Goal: Information Seeking & Learning: Learn about a topic

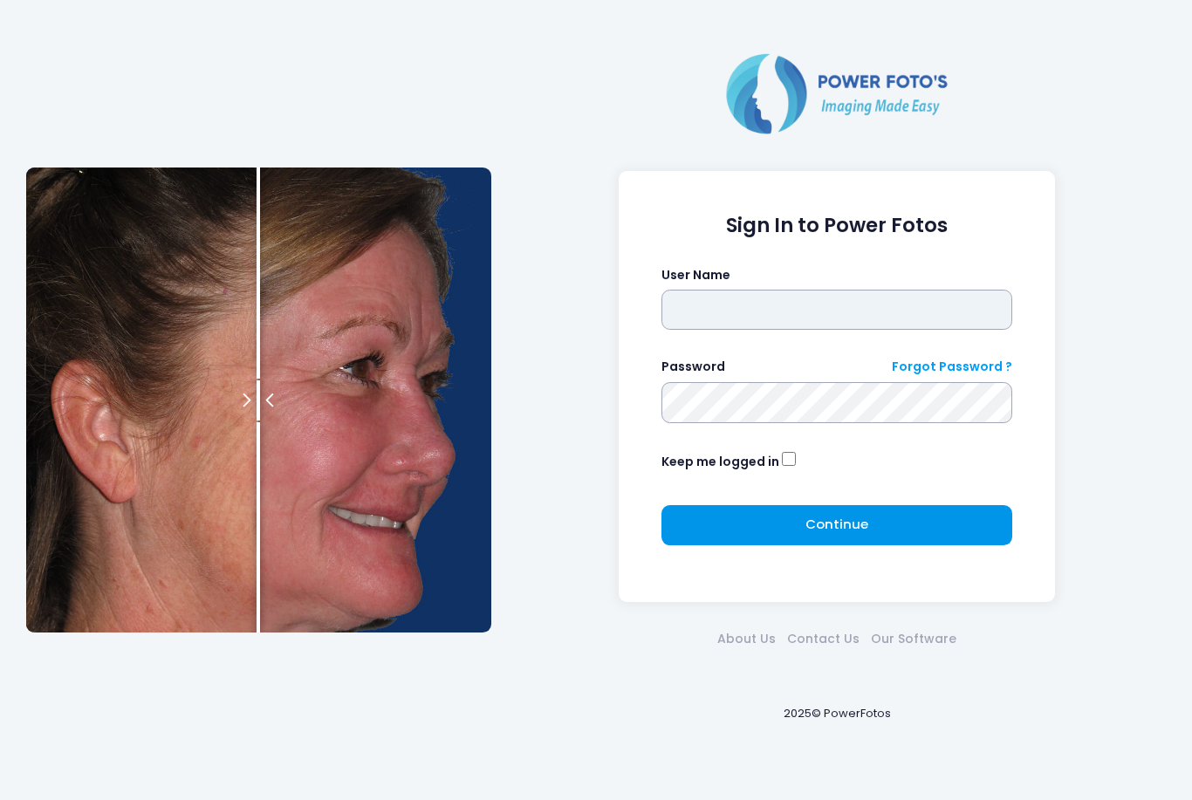
type input "*******"
click button "submit" at bounding box center [0, 0] width 0 height 0
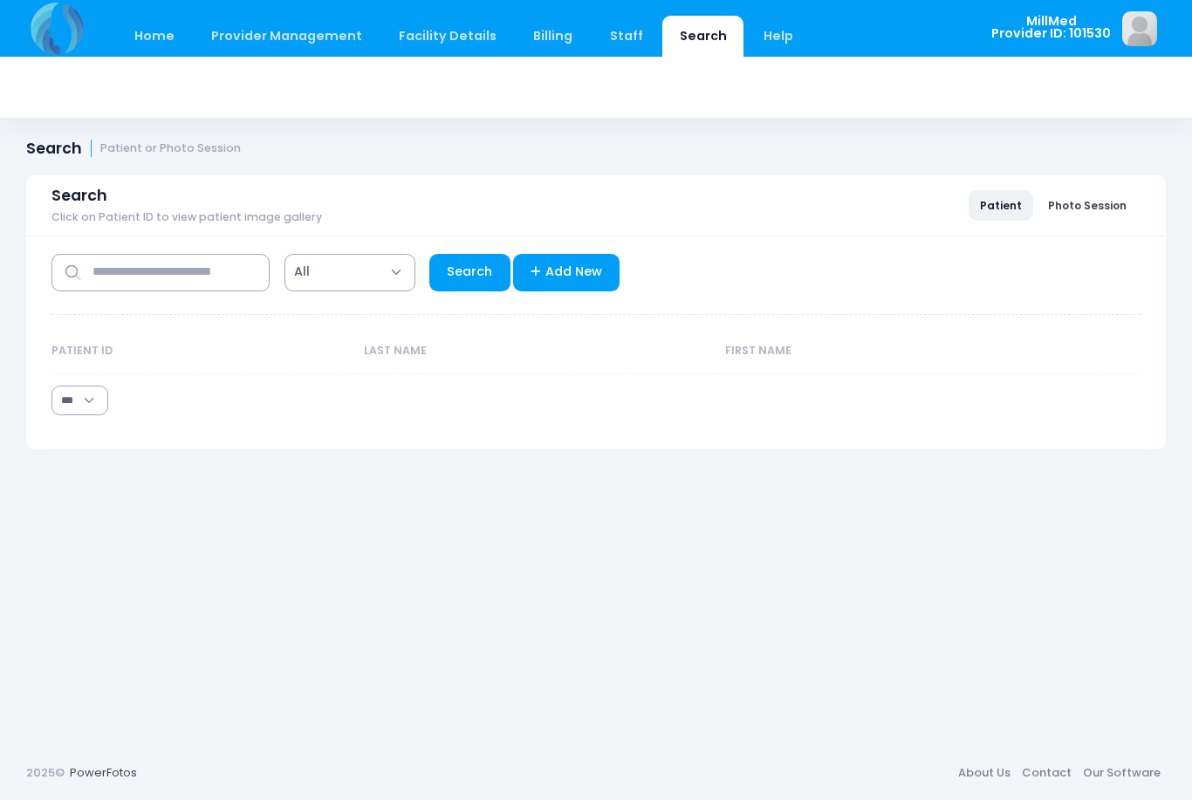
select select "***"
click at [162, 275] on input "text" at bounding box center [160, 273] width 218 height 38
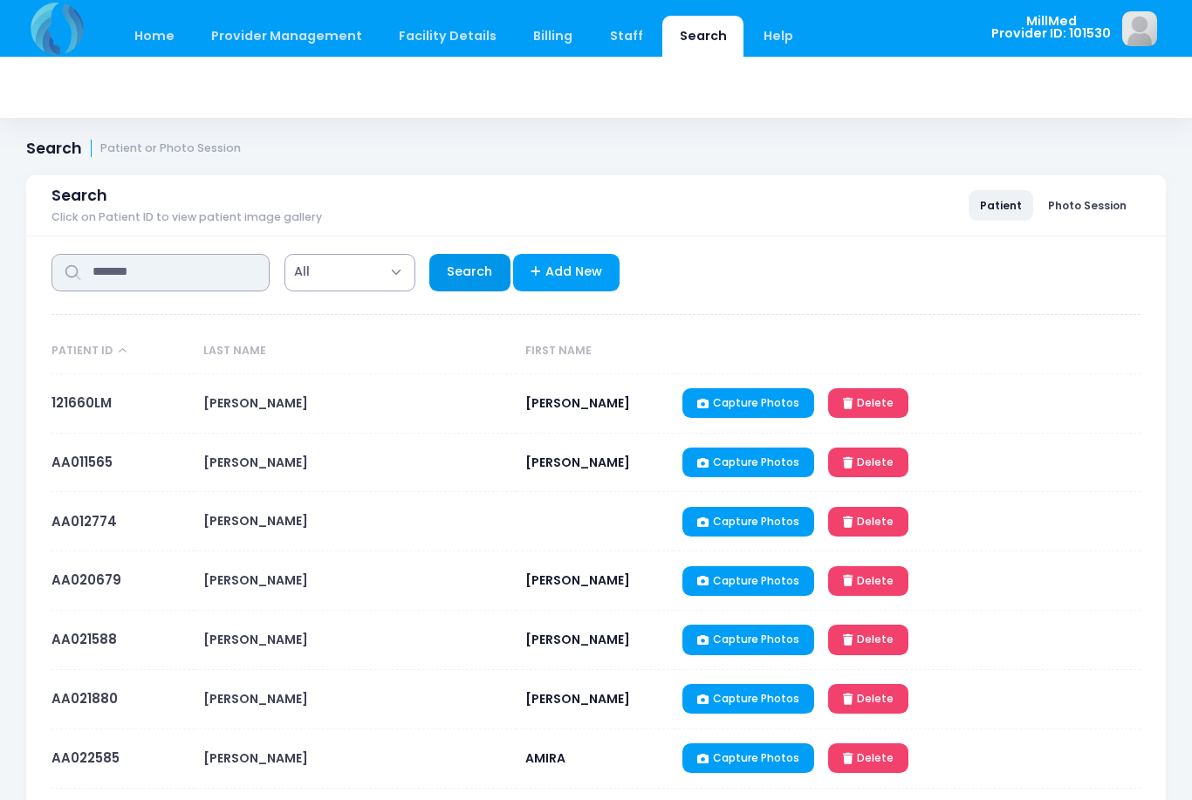
type input "*******"
click at [464, 264] on link "Search" at bounding box center [469, 273] width 81 height 38
select select "***"
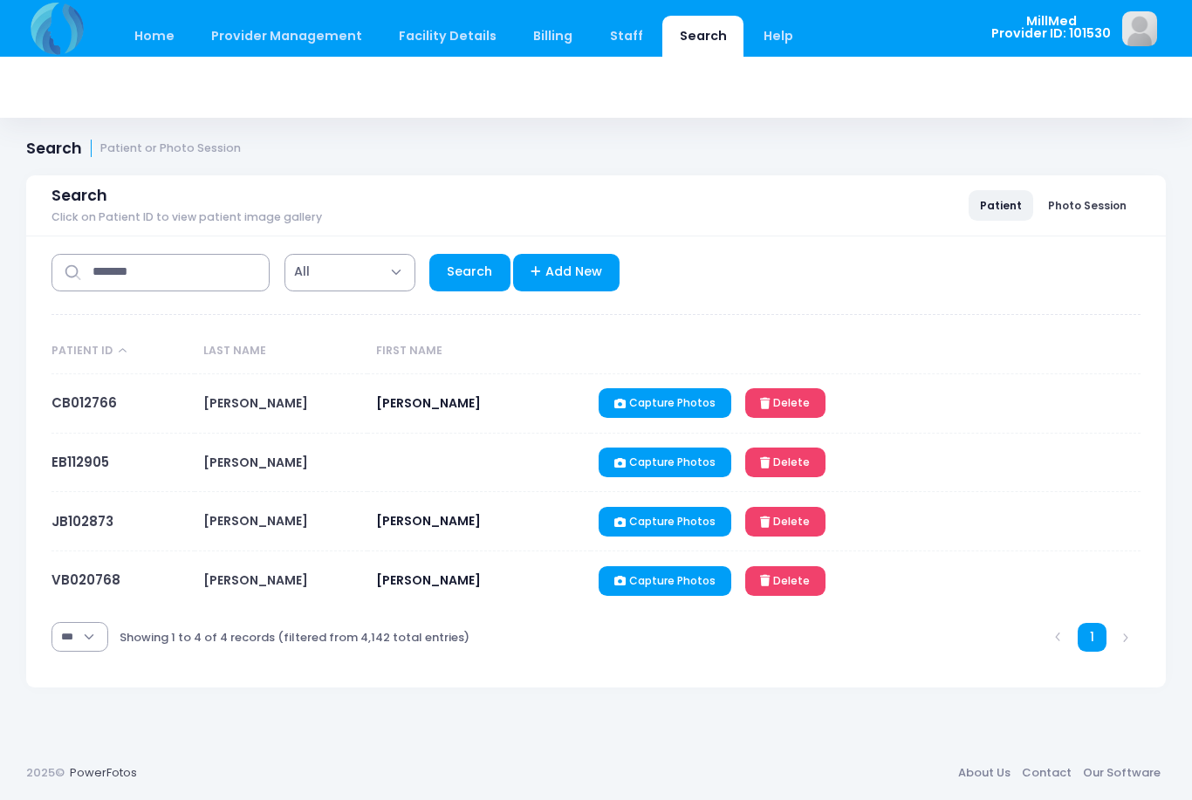
click at [223, 401] on span "BALDWIN" at bounding box center [255, 402] width 105 height 17
click at [386, 407] on span "CHARLOETTE" at bounding box center [428, 402] width 105 height 17
click at [62, 402] on link "CB012766" at bounding box center [83, 402] width 65 height 18
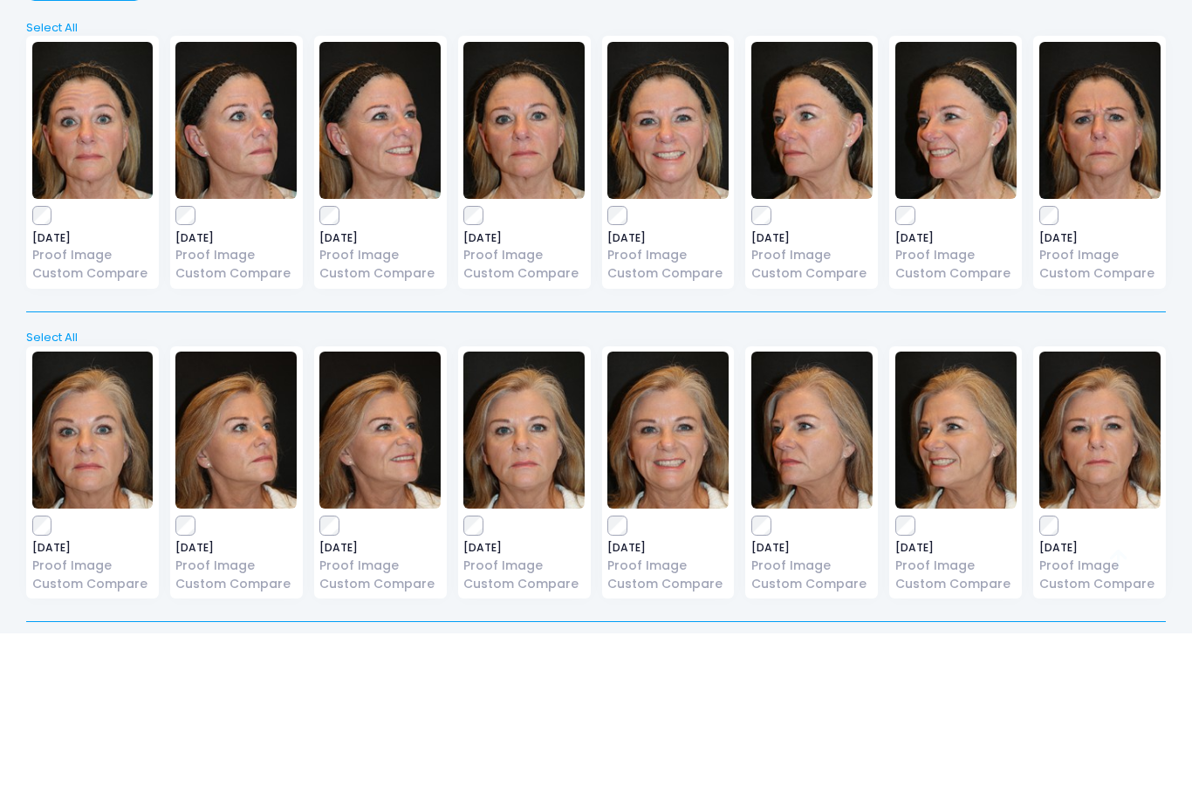
scroll to position [30, 0]
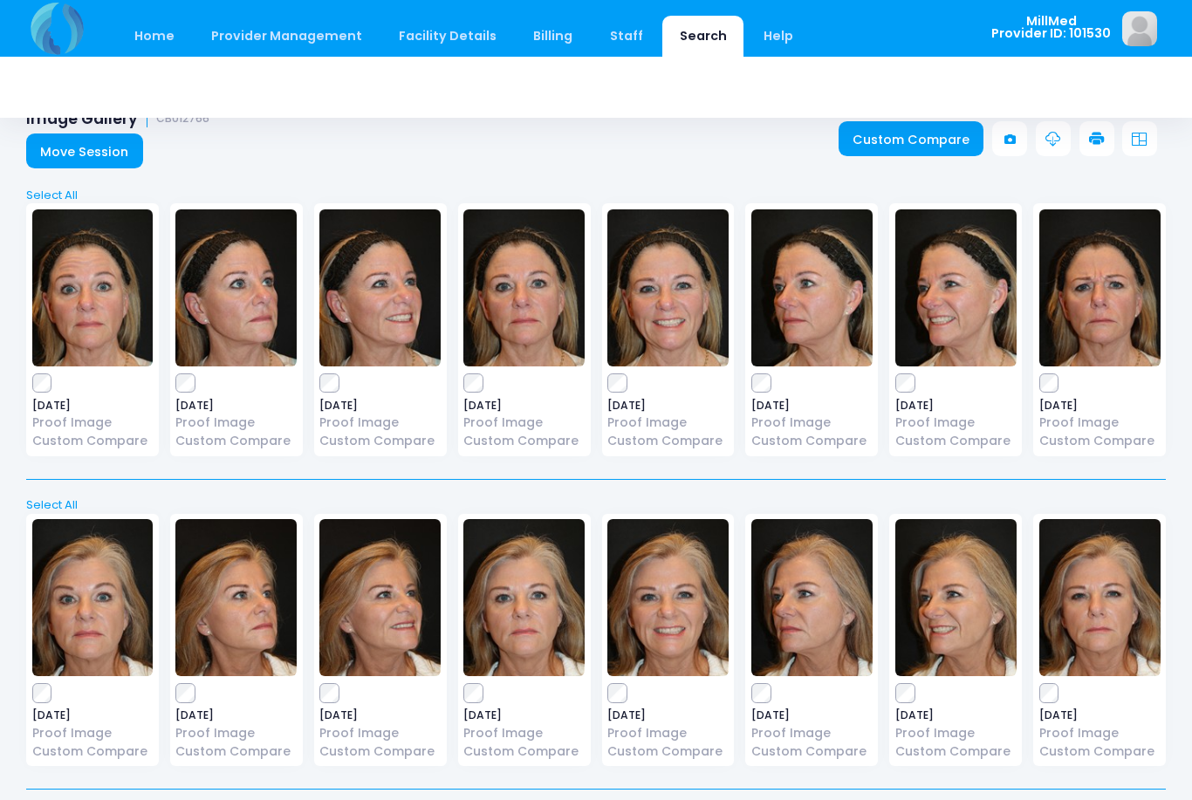
click at [129, 295] on img at bounding box center [92, 287] width 121 height 157
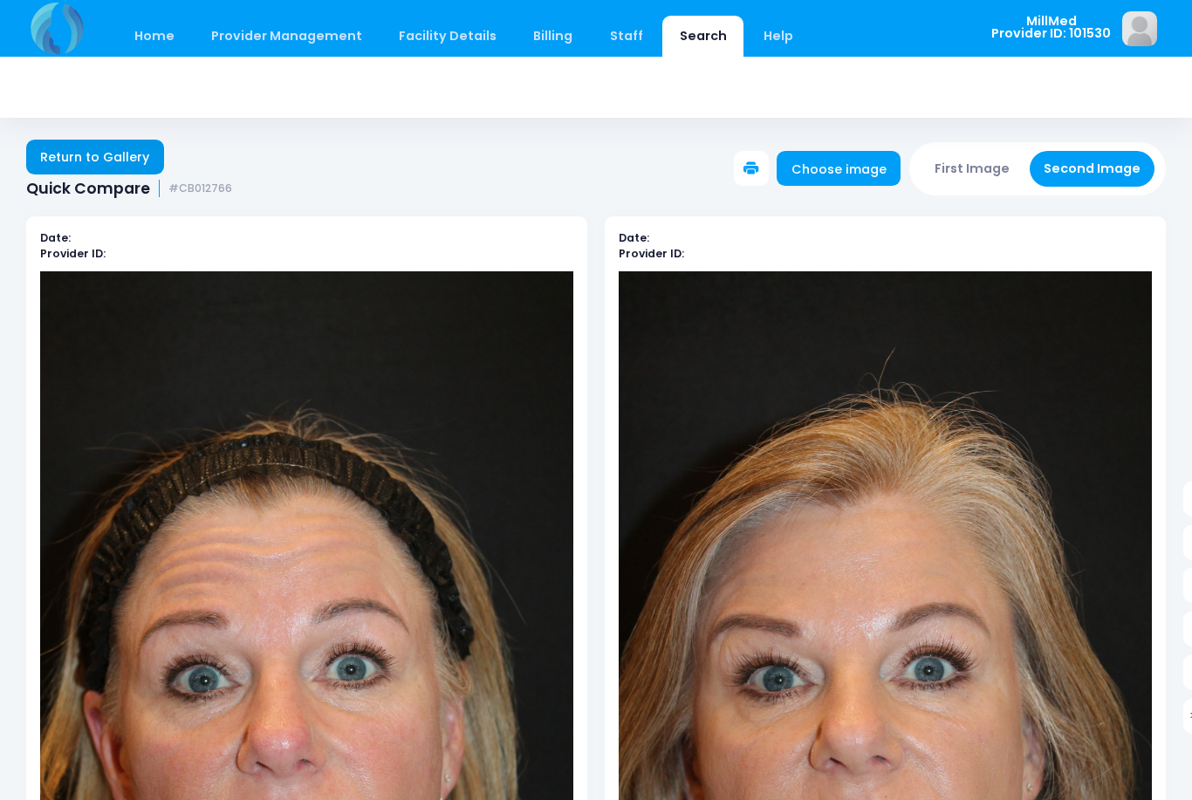
click at [143, 158] on link "Return to Gallery" at bounding box center [95, 157] width 138 height 35
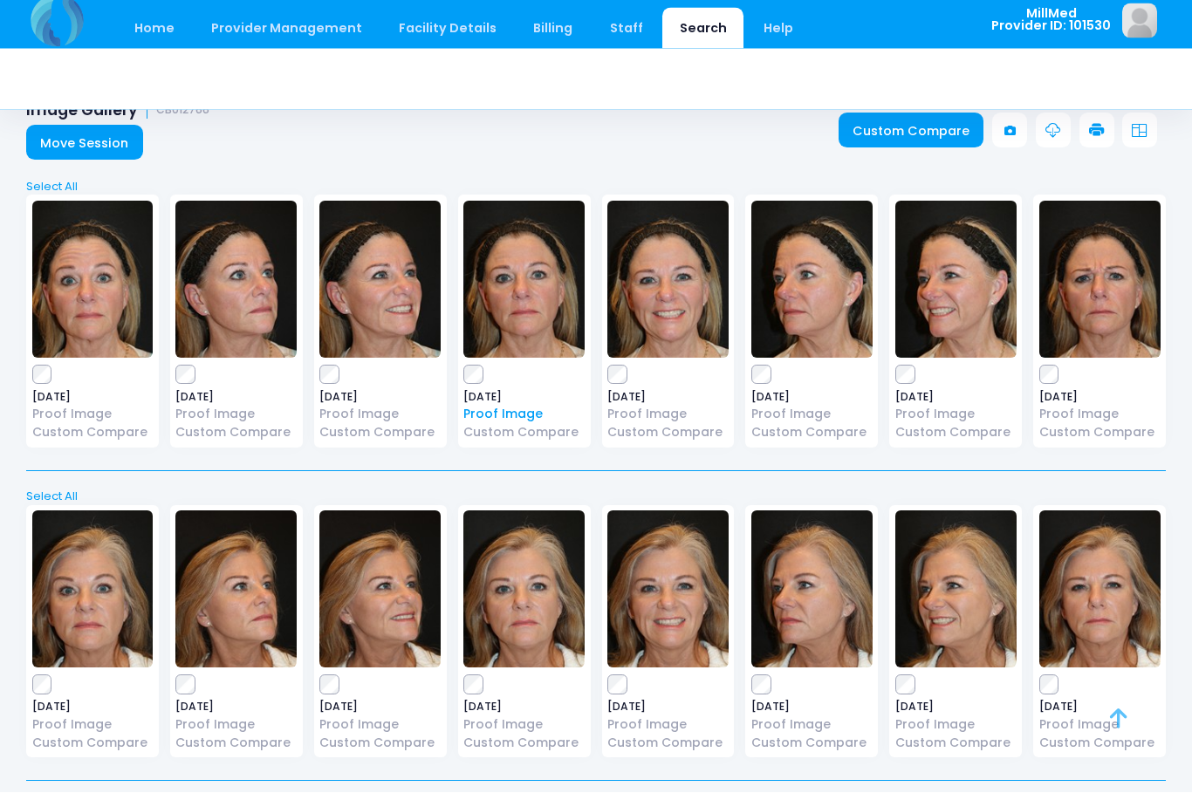
scroll to position [30, 0]
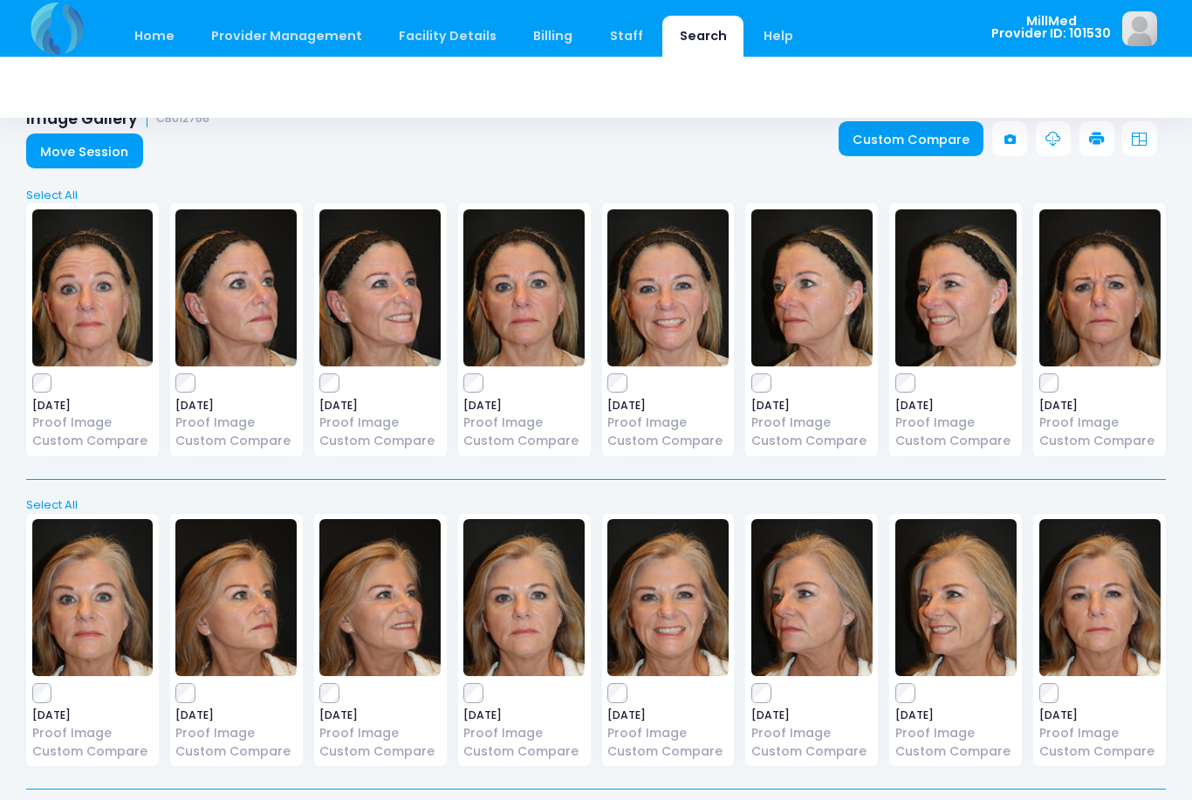
click at [708, 279] on img at bounding box center [667, 287] width 121 height 157
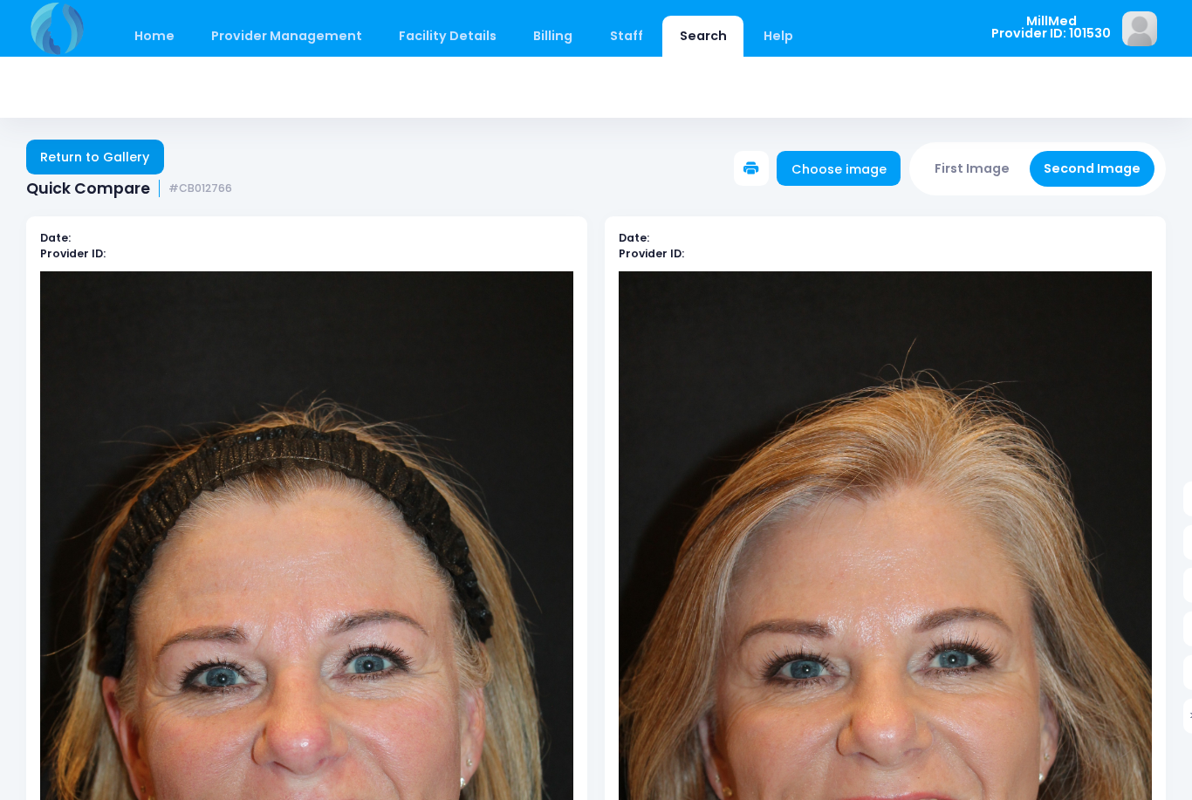
click at [138, 145] on link "Return to Gallery" at bounding box center [95, 157] width 138 height 35
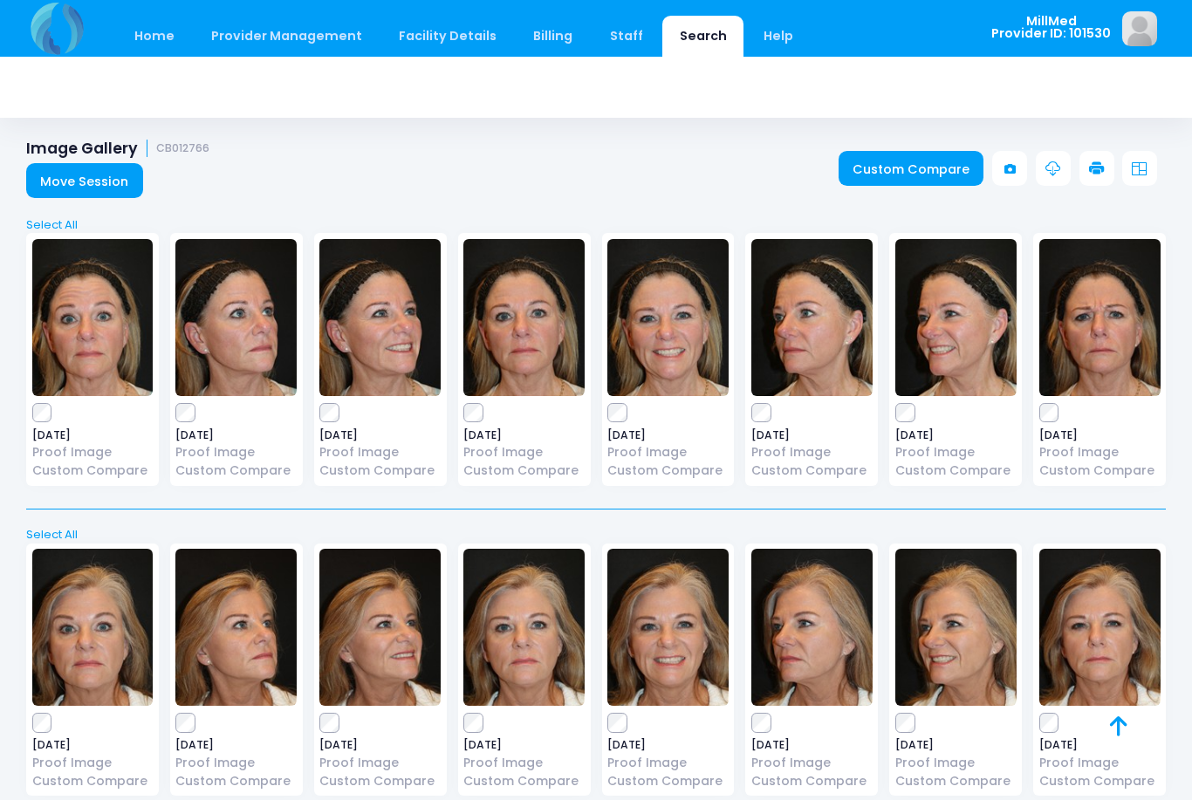
click at [552, 345] on img at bounding box center [523, 317] width 121 height 157
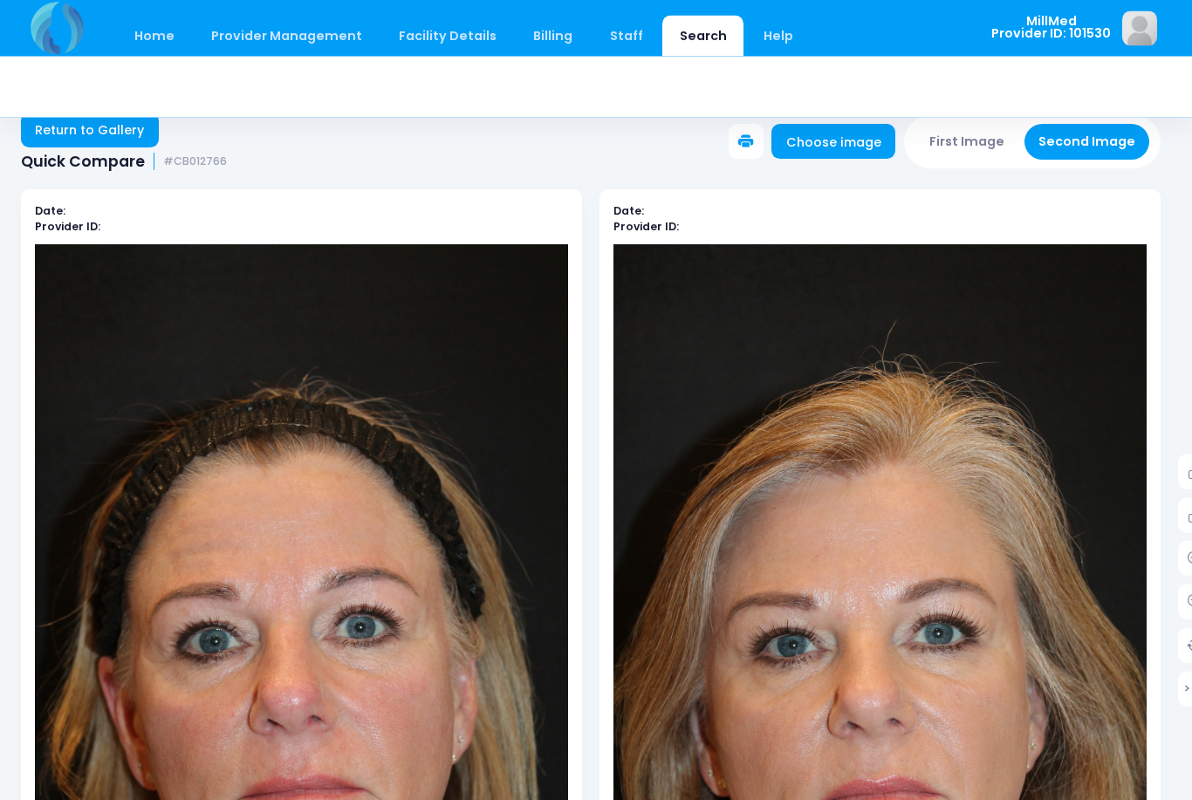
scroll to position [0, 5]
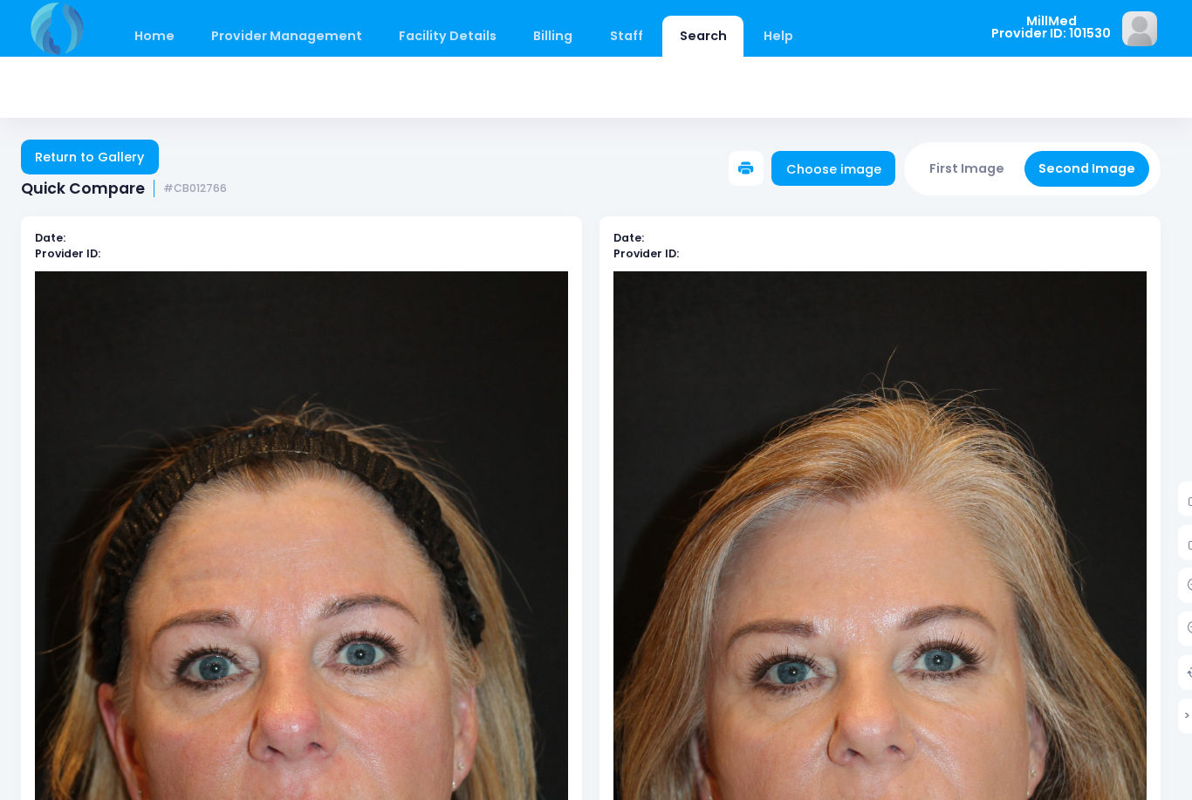
click at [99, 147] on link "Return to Gallery" at bounding box center [90, 157] width 138 height 35
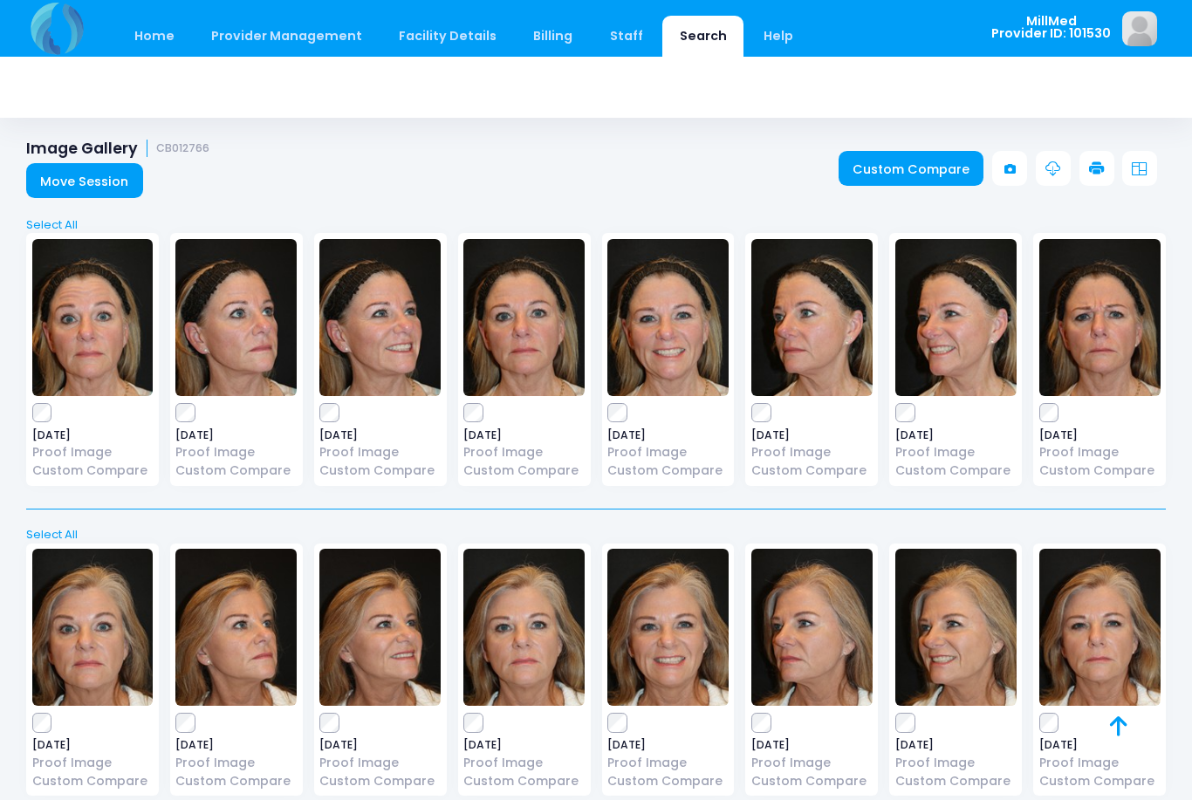
click at [113, 266] on img at bounding box center [92, 317] width 121 height 157
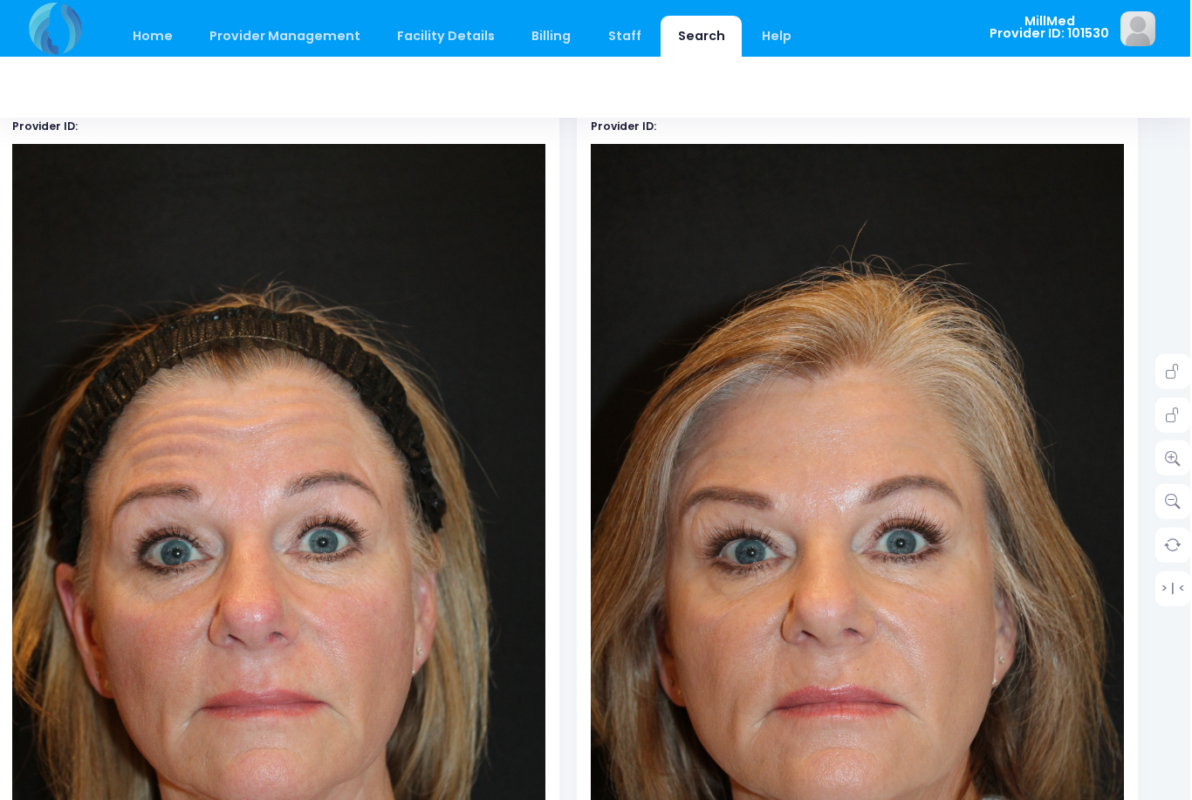
scroll to position [0, 26]
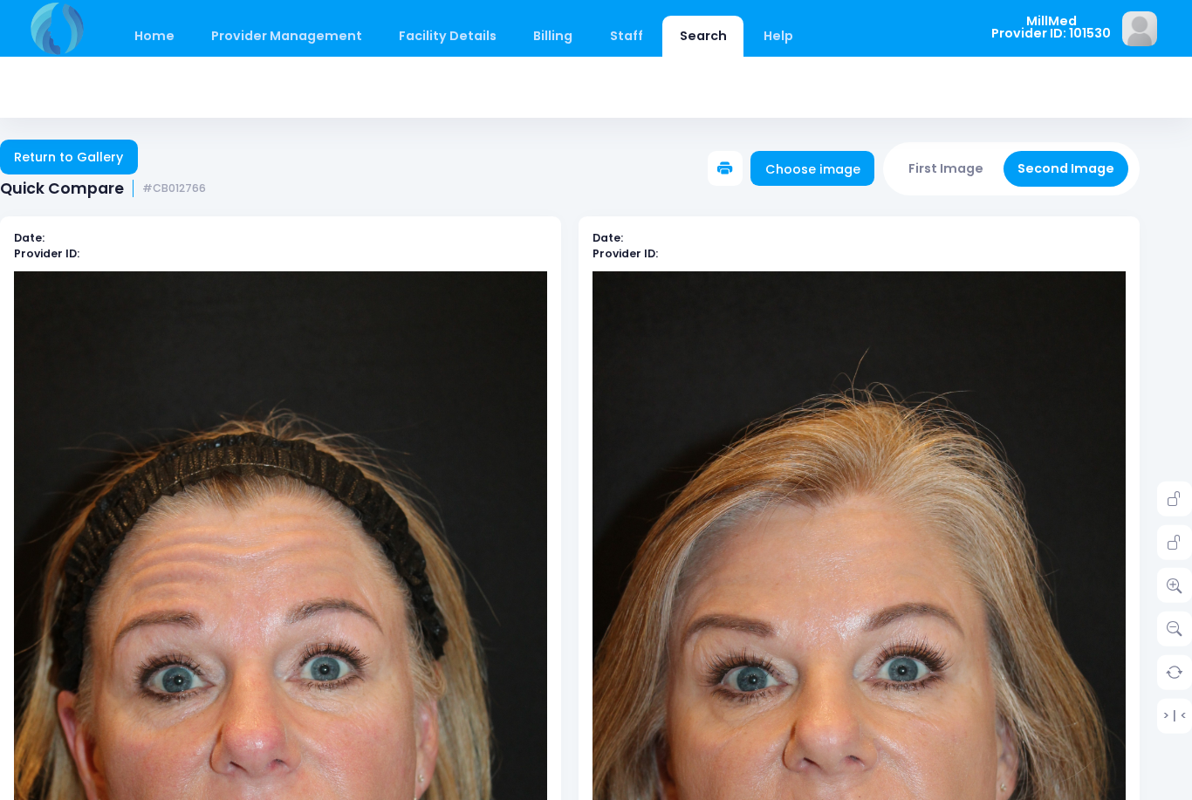
click at [77, 159] on link "Return to Gallery" at bounding box center [69, 157] width 138 height 35
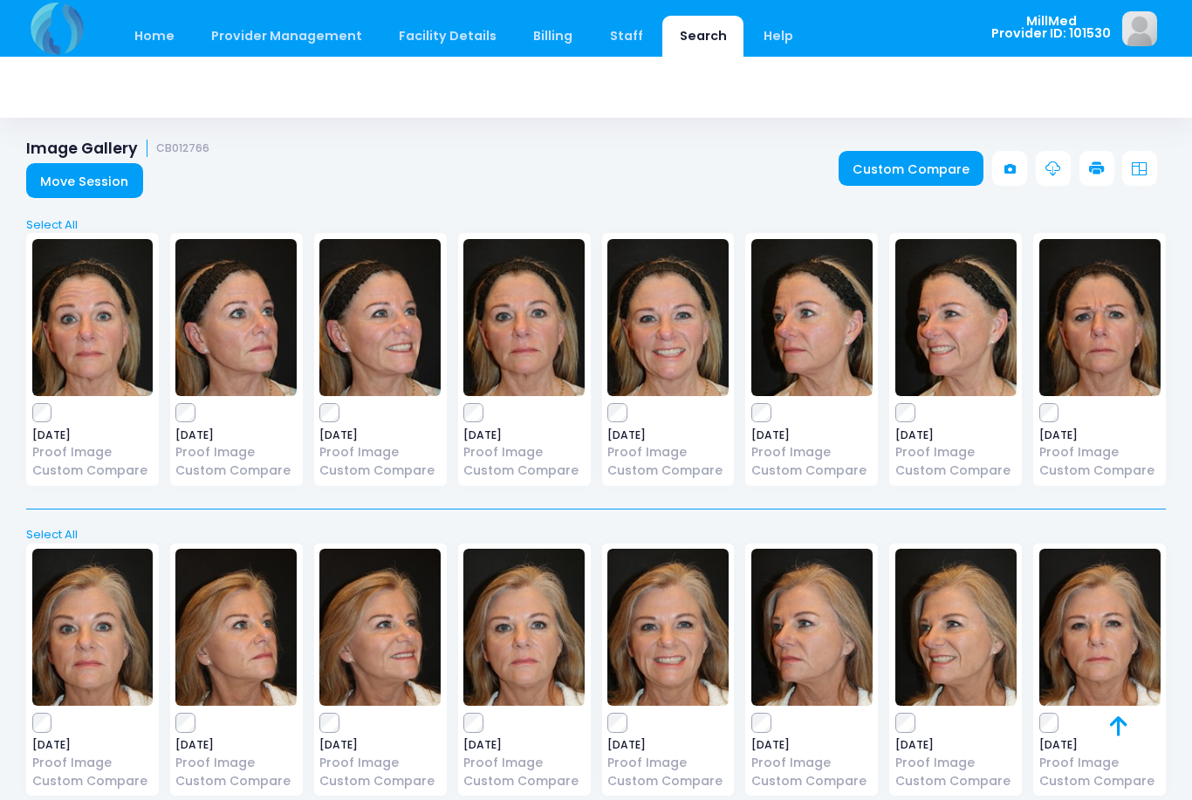
click at [1095, 313] on img at bounding box center [1099, 317] width 121 height 157
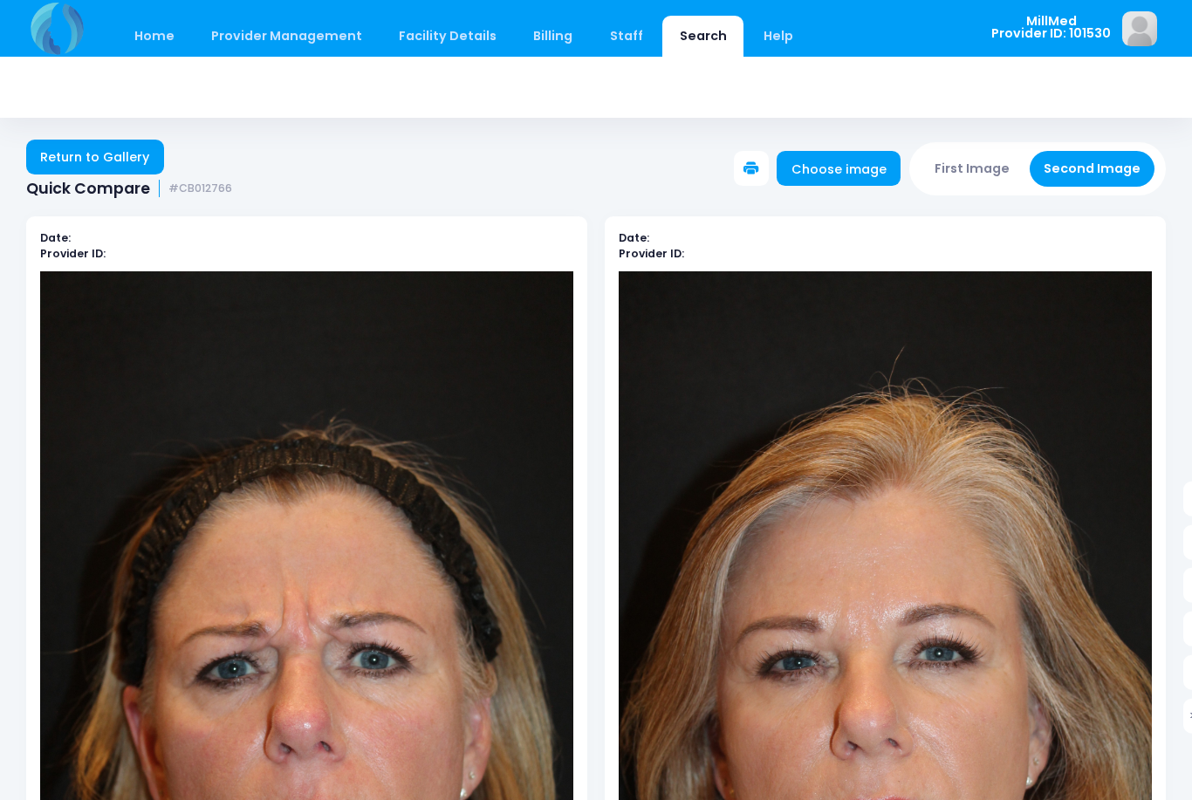
click at [91, 156] on link "Return to Gallery" at bounding box center [95, 157] width 138 height 35
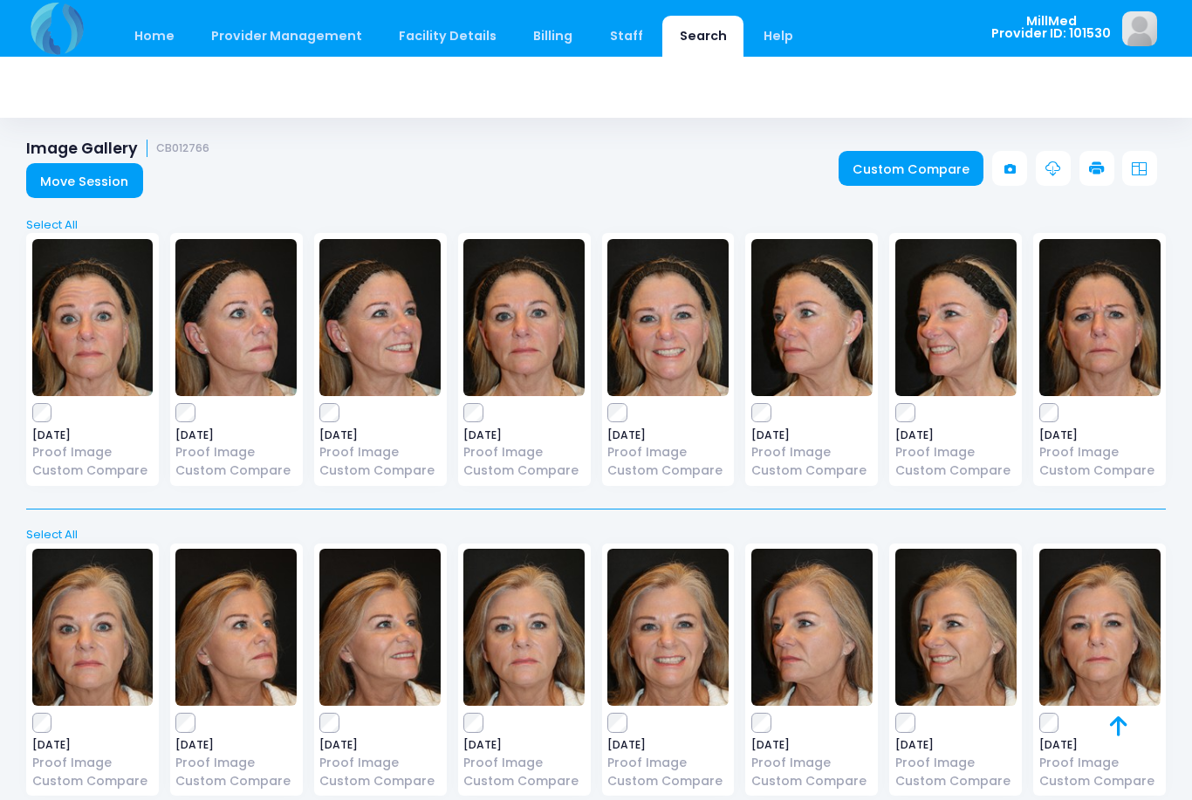
click at [660, 293] on img at bounding box center [667, 317] width 121 height 157
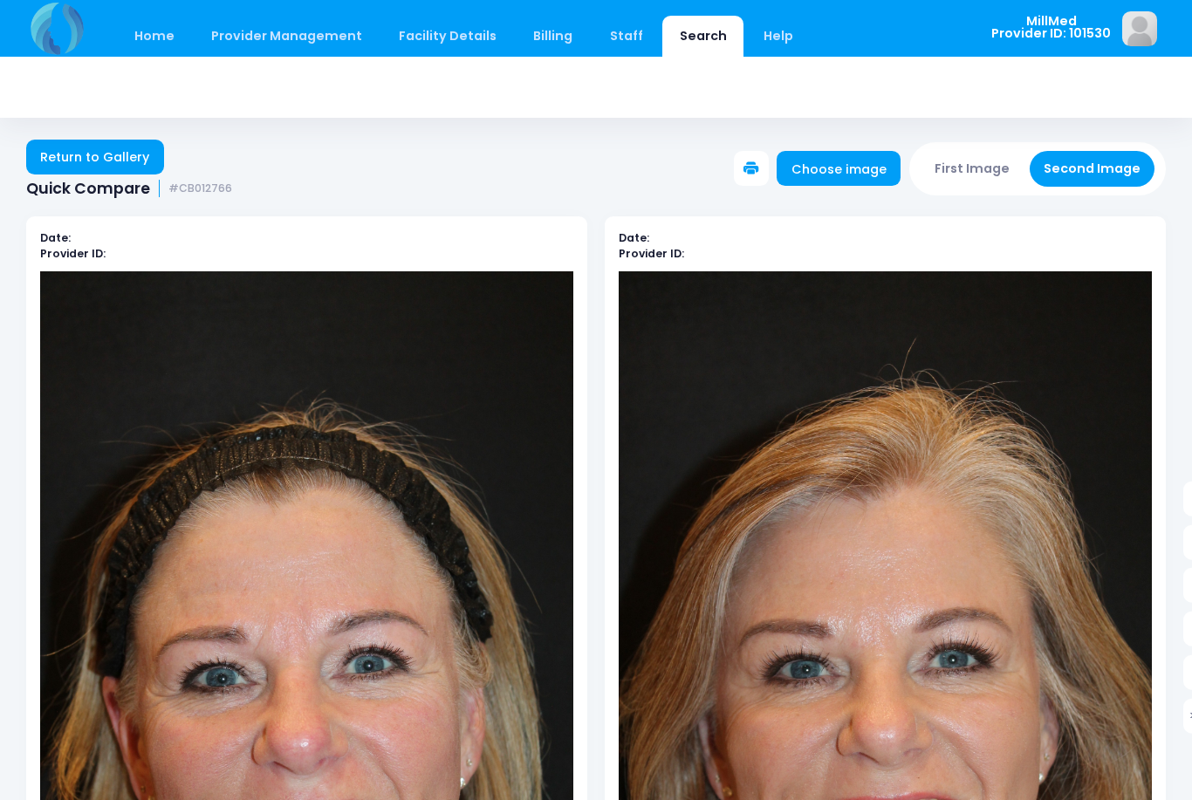
click at [98, 153] on link "Return to Gallery" at bounding box center [95, 157] width 138 height 35
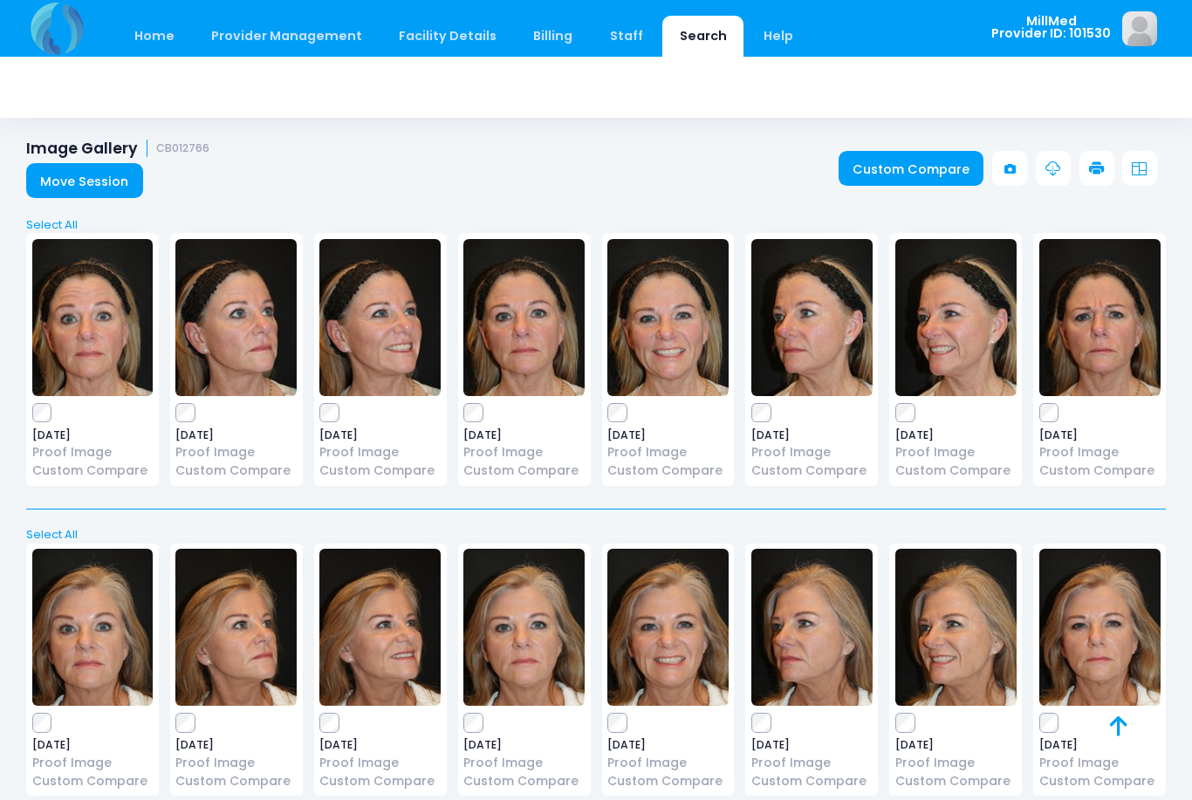
click at [523, 304] on img at bounding box center [523, 317] width 121 height 157
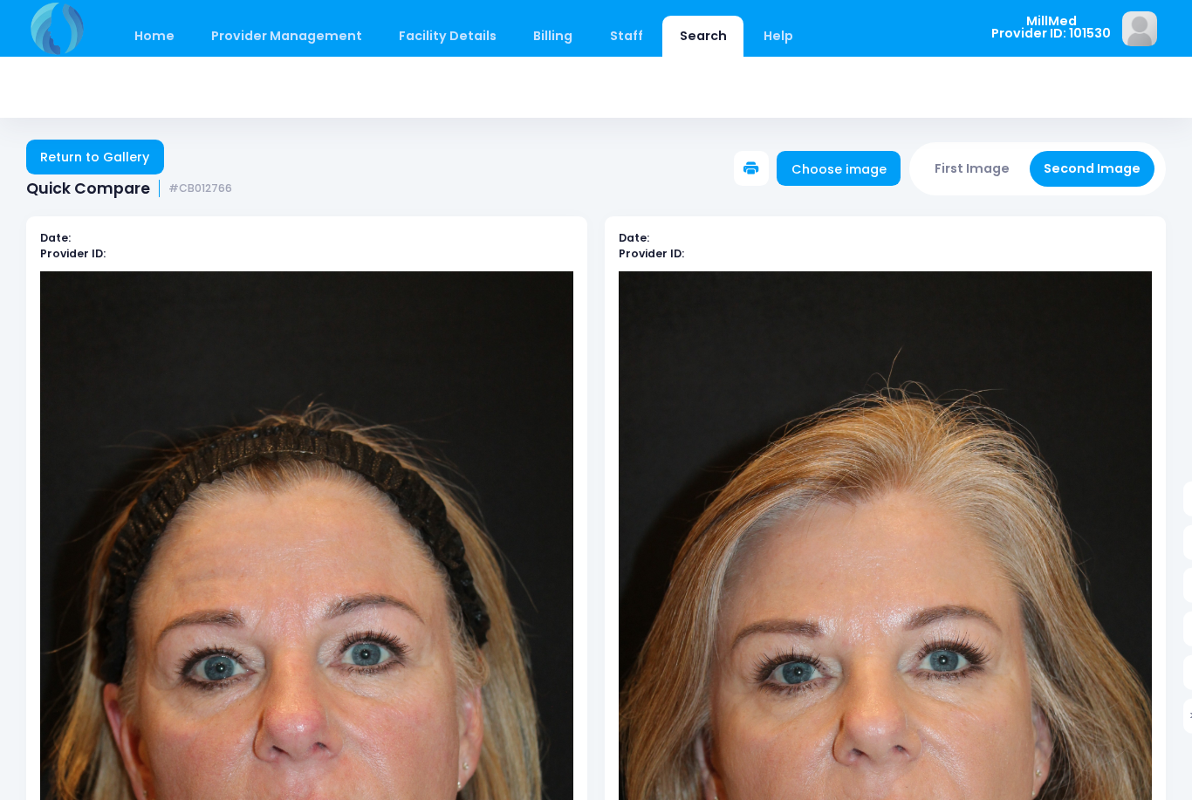
click at [99, 147] on link "Return to Gallery" at bounding box center [95, 157] width 138 height 35
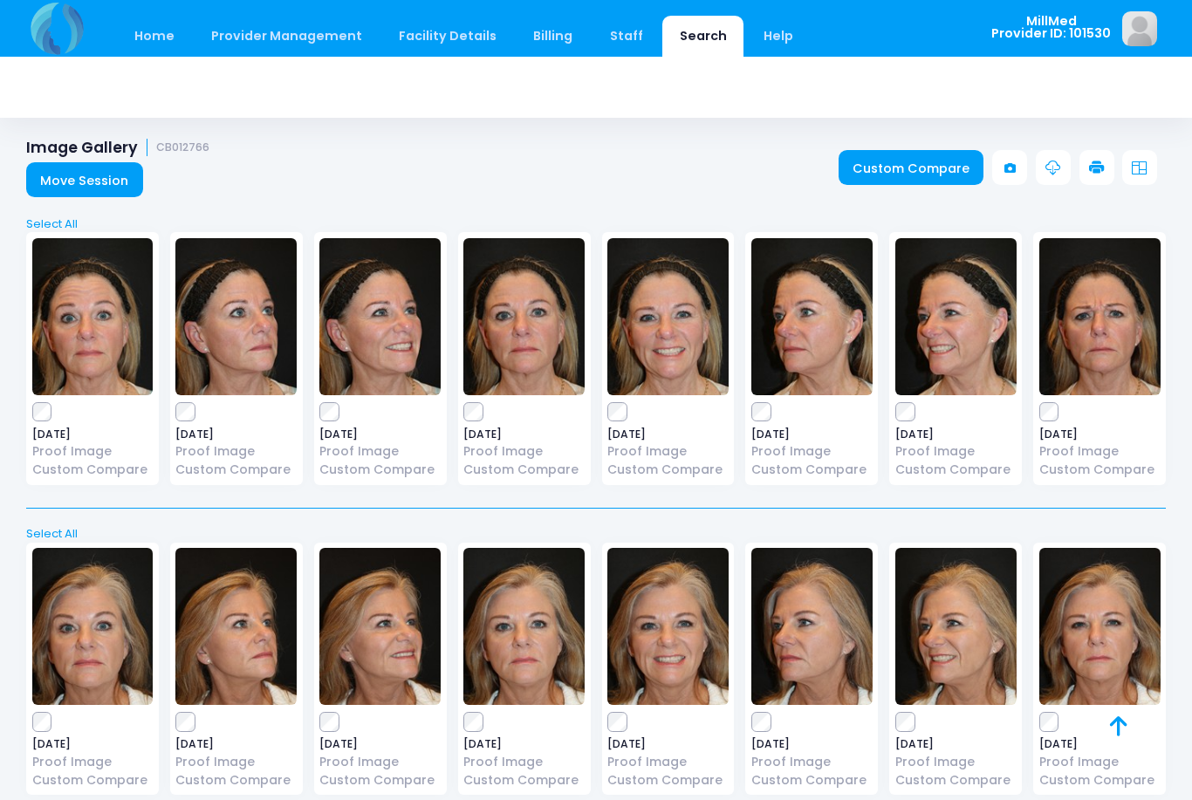
scroll to position [30, 0]
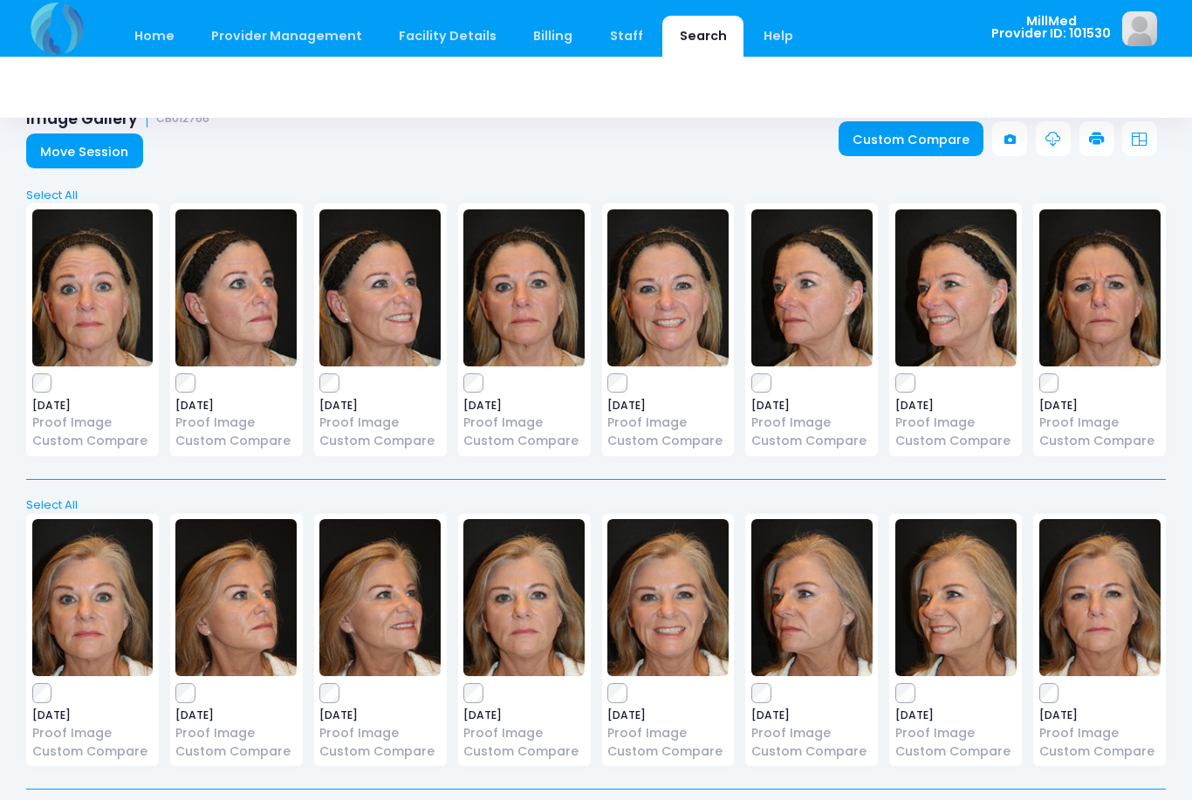
click at [380, 277] on img at bounding box center [379, 287] width 121 height 157
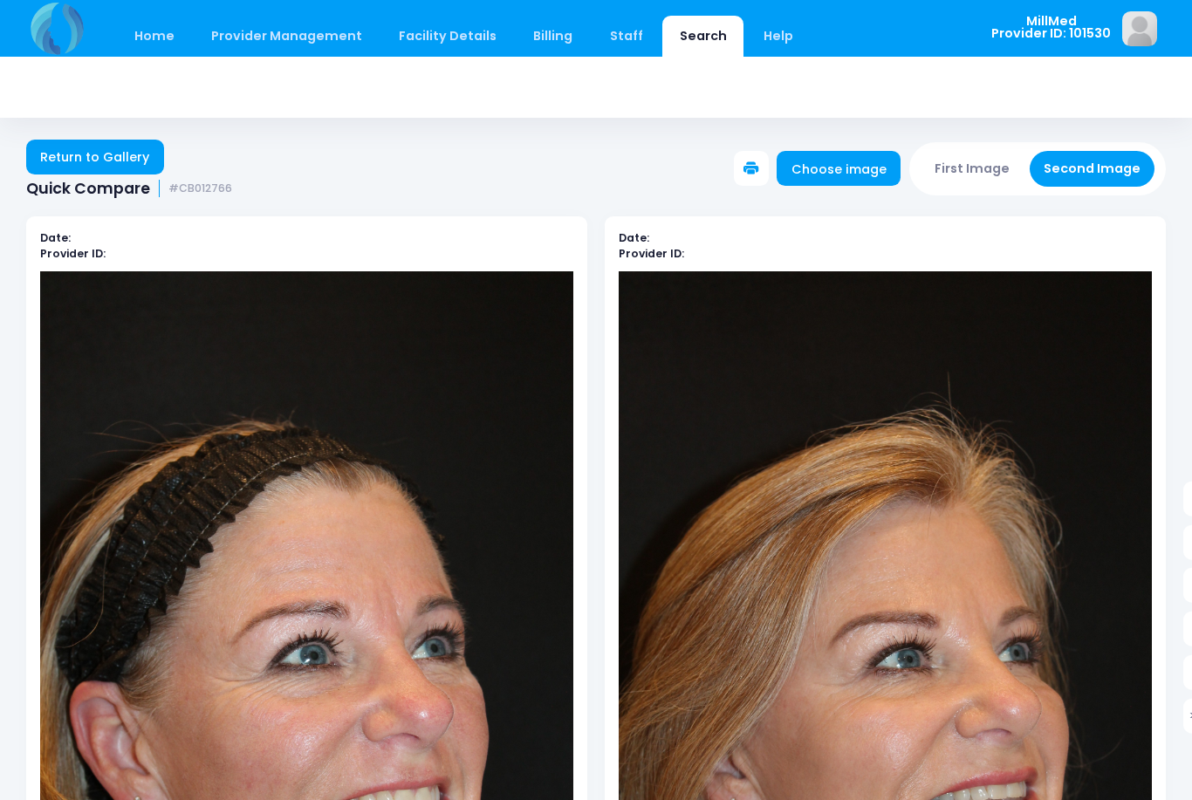
click at [108, 156] on link "Return to Gallery" at bounding box center [95, 157] width 138 height 35
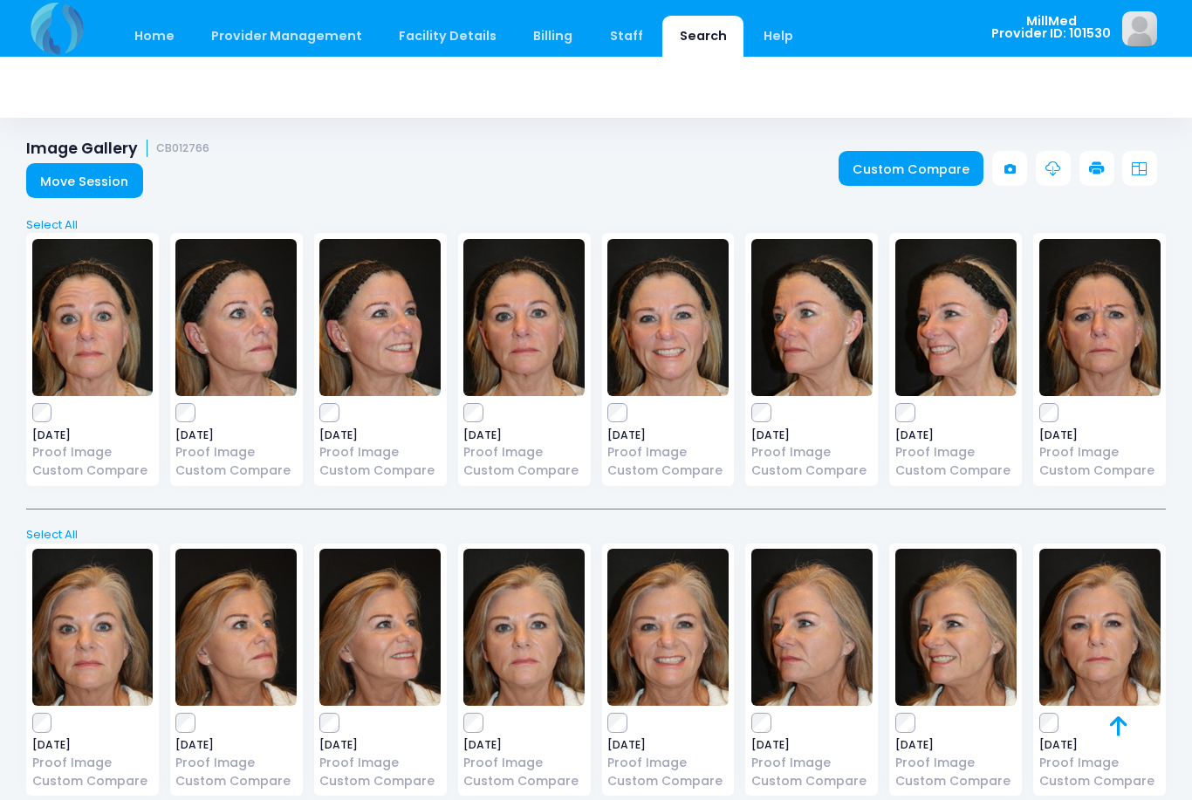
click at [952, 297] on img at bounding box center [955, 317] width 121 height 157
